Goal: Information Seeking & Learning: Check status

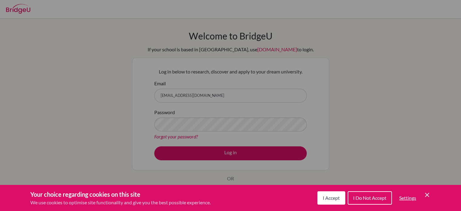
click at [375, 200] on span "I Do Not Accept" at bounding box center [369, 197] width 33 height 6
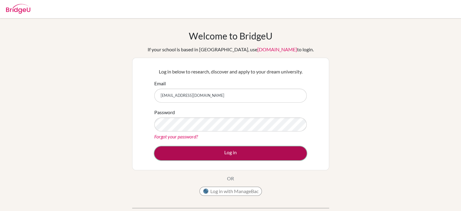
click at [286, 151] on button "Log in" at bounding box center [230, 153] width 152 height 14
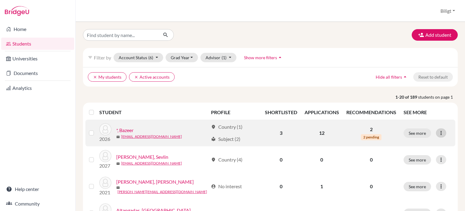
click at [438, 132] on icon at bounding box center [441, 133] width 6 height 6
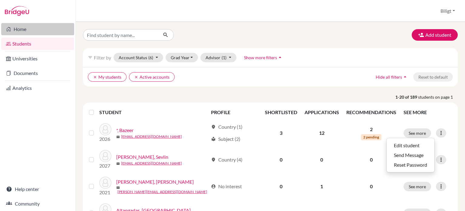
click at [23, 34] on link "Home" at bounding box center [37, 29] width 73 height 12
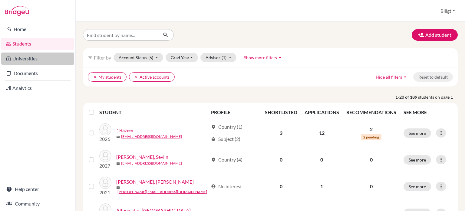
click at [30, 61] on link "Universities" at bounding box center [37, 58] width 73 height 12
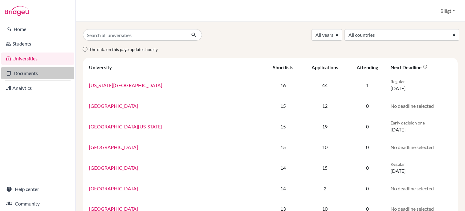
click at [35, 74] on link "Documents" at bounding box center [37, 73] width 73 height 12
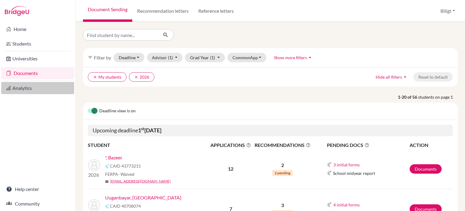
click at [23, 85] on link "Analytics" at bounding box center [37, 88] width 73 height 12
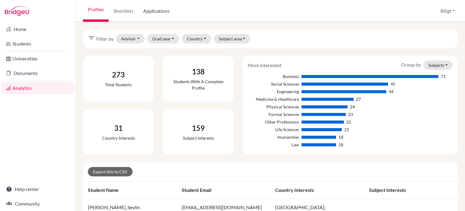
drag, startPoint x: 171, startPoint y: 18, endPoint x: 168, endPoint y: 16, distance: 3.4
click at [171, 17] on link "Applications" at bounding box center [156, 11] width 36 height 22
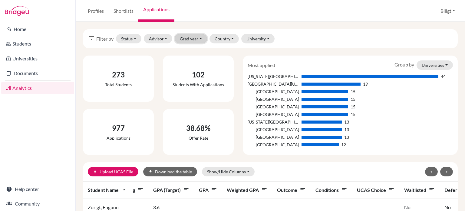
click at [186, 41] on button "Grad year" at bounding box center [191, 38] width 32 height 9
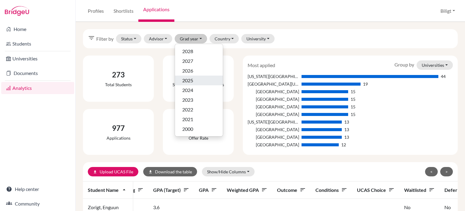
click at [196, 83] on div "2025" at bounding box center [198, 80] width 33 height 7
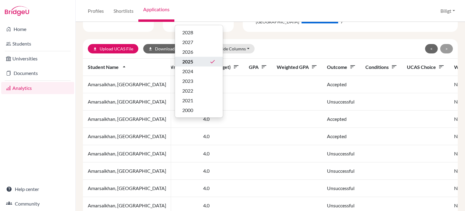
scroll to position [143, 0]
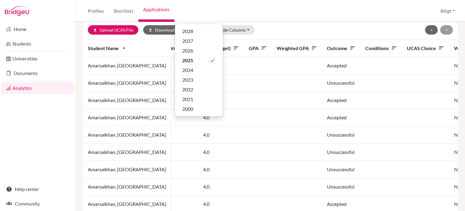
click at [282, 37] on div "upload Upload UCAS File download Download the table Show/Hide Columns Show all …" at bounding box center [270, 29] width 375 height 19
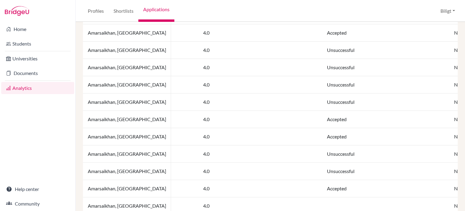
scroll to position [240, 0]
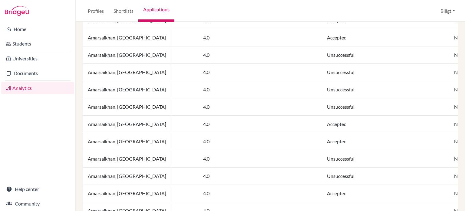
click at [402, 73] on td at bounding box center [425, 72] width 47 height 17
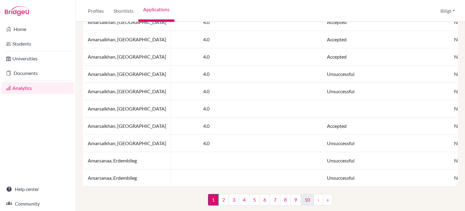
scroll to position [473, 0]
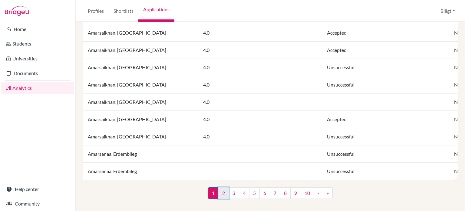
click at [221, 192] on link "2" at bounding box center [223, 193] width 11 height 12
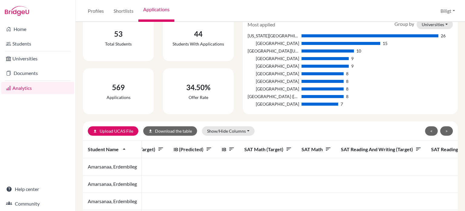
scroll to position [60, 0]
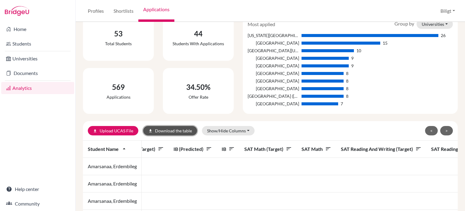
click at [165, 130] on button "download Download the table" at bounding box center [170, 130] width 54 height 9
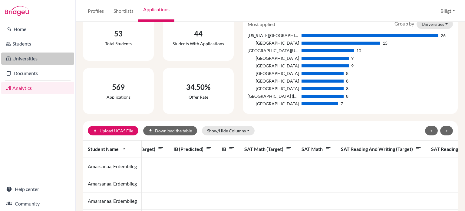
scroll to position [0, 512]
